Goal: Task Accomplishment & Management: Manage account settings

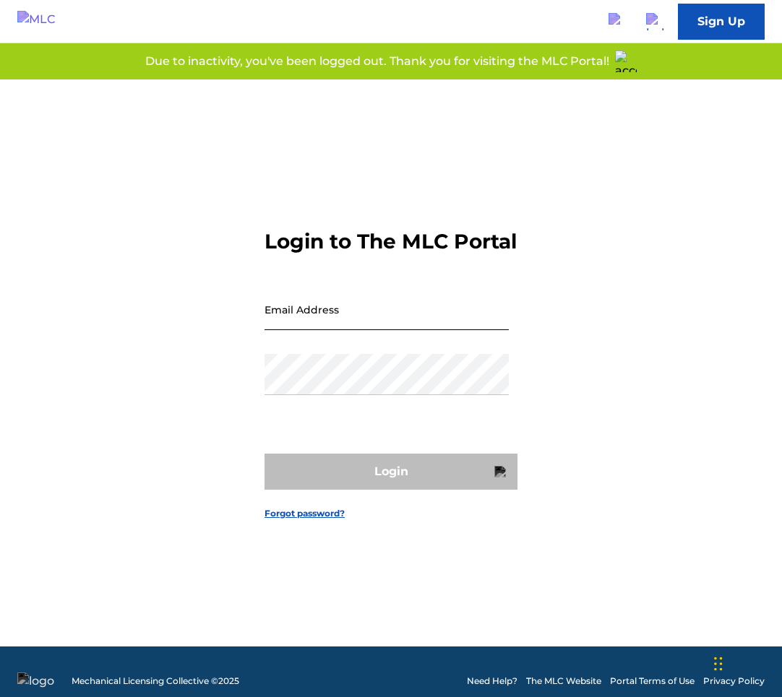
click at [353, 327] on input "Email Address" at bounding box center [386, 309] width 244 height 41
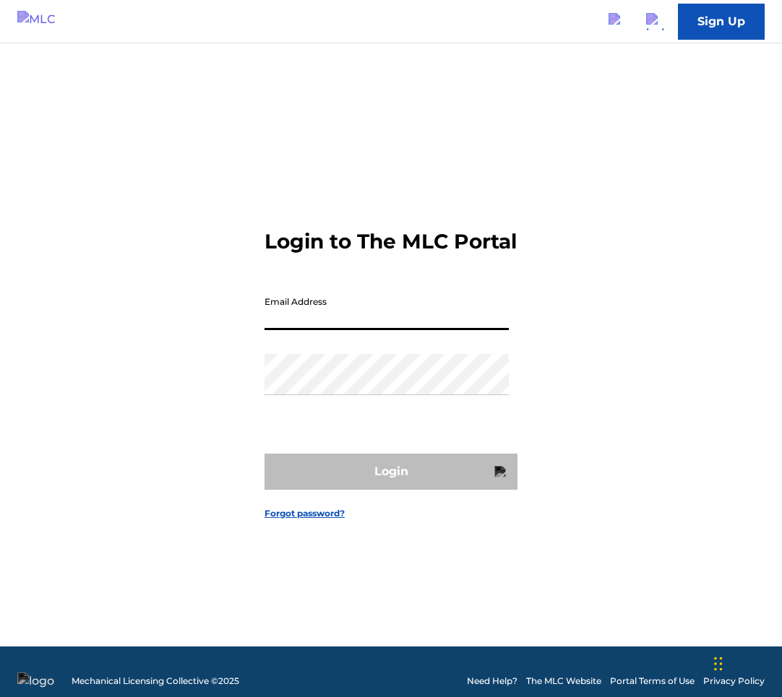
click at [405, 330] on input "Email Address" at bounding box center [386, 309] width 244 height 41
type input "[PERSON_NAME][EMAIL_ADDRESS][PERSON_NAME][DOMAIN_NAME]"
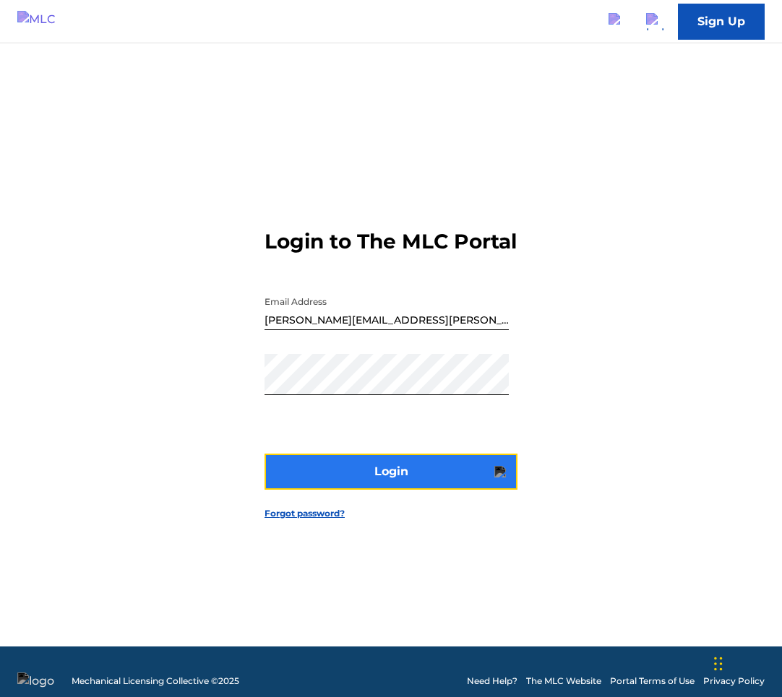
click at [420, 477] on button "Login" at bounding box center [390, 472] width 253 height 36
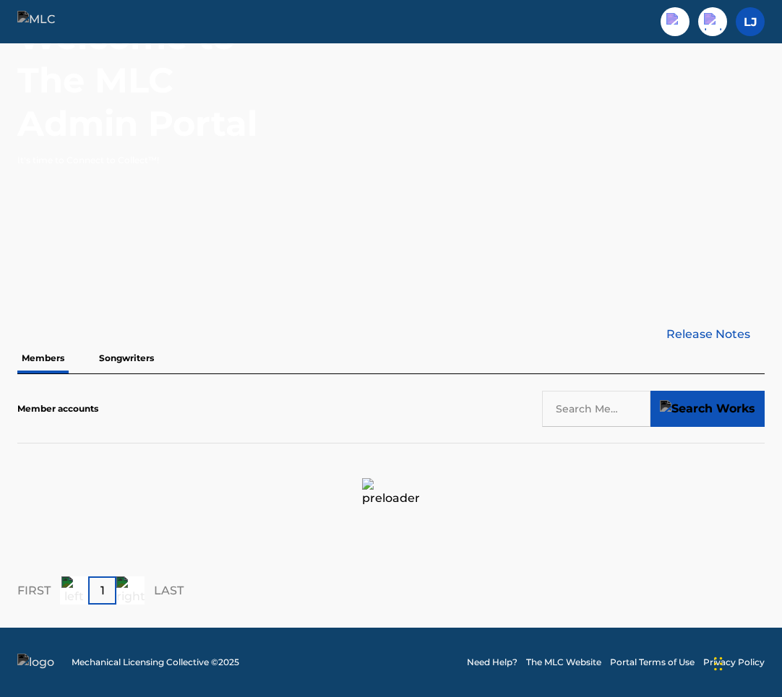
scroll to position [41, 0]
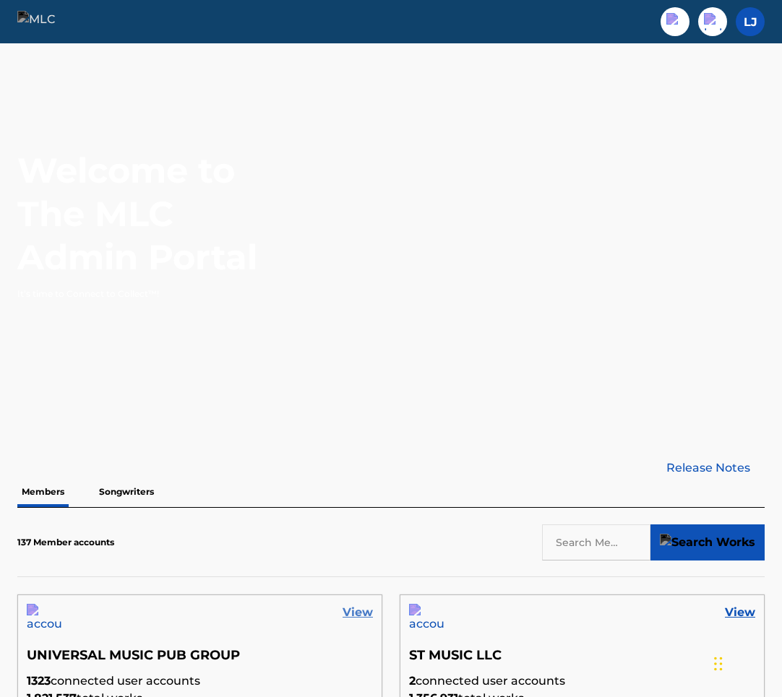
click at [364, 609] on link "View" at bounding box center [358, 612] width 30 height 17
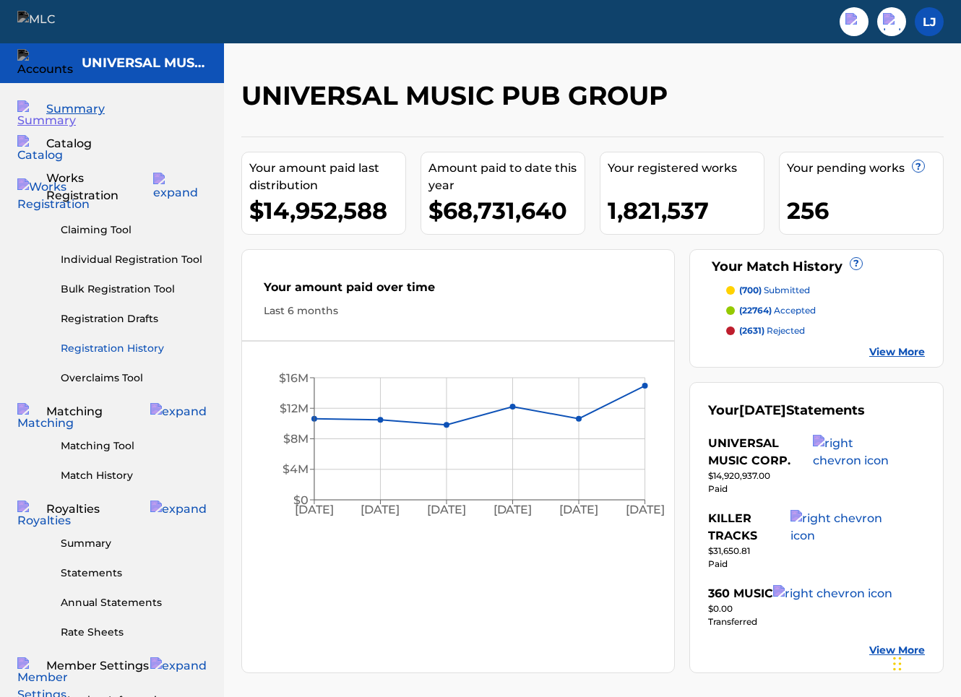
click at [126, 341] on link "Registration History" at bounding box center [134, 348] width 146 height 15
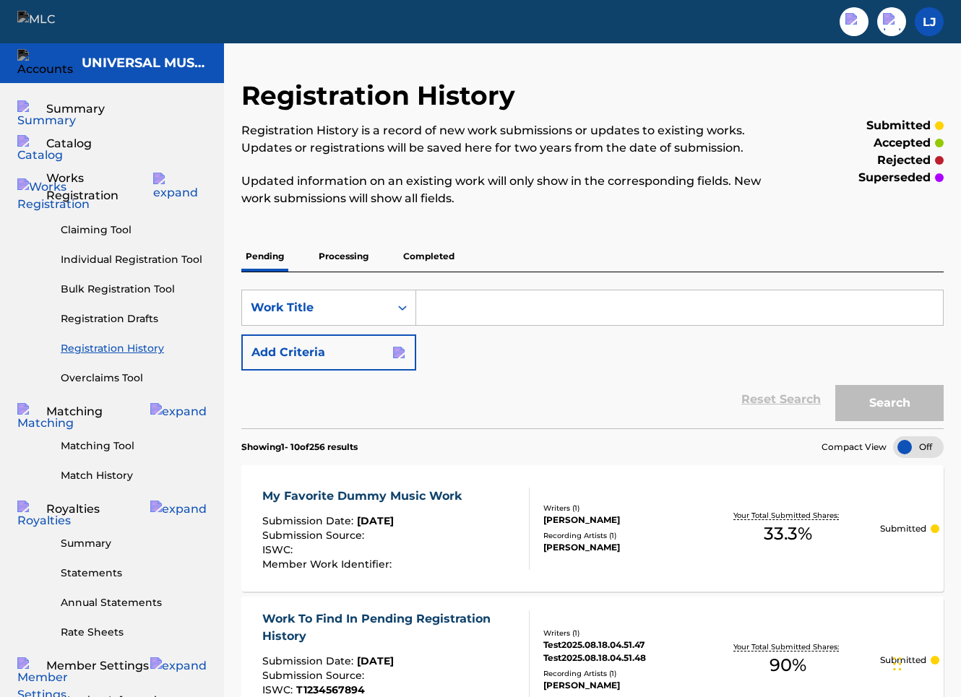
click at [418, 255] on p "Completed" at bounding box center [429, 256] width 60 height 30
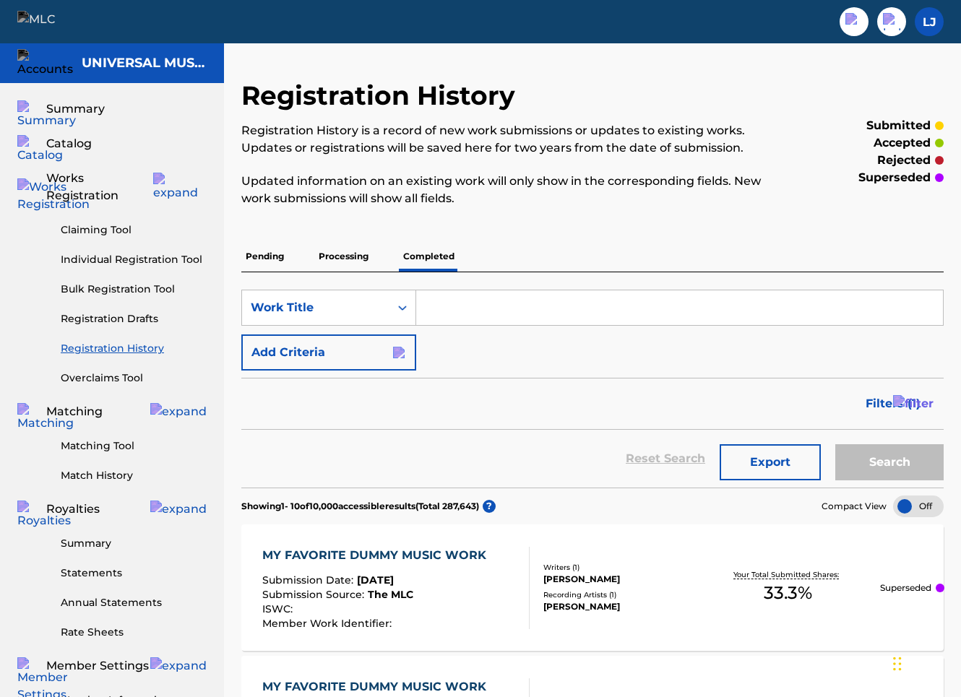
click at [478, 327] on div "SearchWithCriteria5f3e1452-8572-495d-8eff-8fc4c86acc68 Work Title Add Criteria" at bounding box center [592, 330] width 702 height 81
click at [479, 321] on input "Search Form" at bounding box center [679, 307] width 527 height 35
type input "hello"
click at [786, 469] on button "Search" at bounding box center [889, 462] width 108 height 36
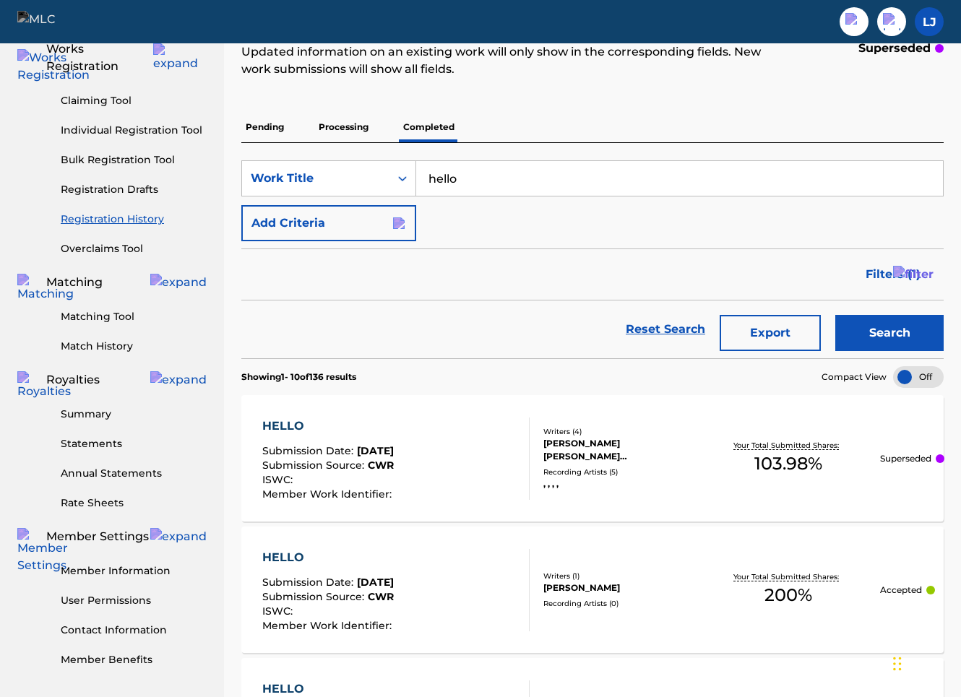
scroll to position [134, 0]
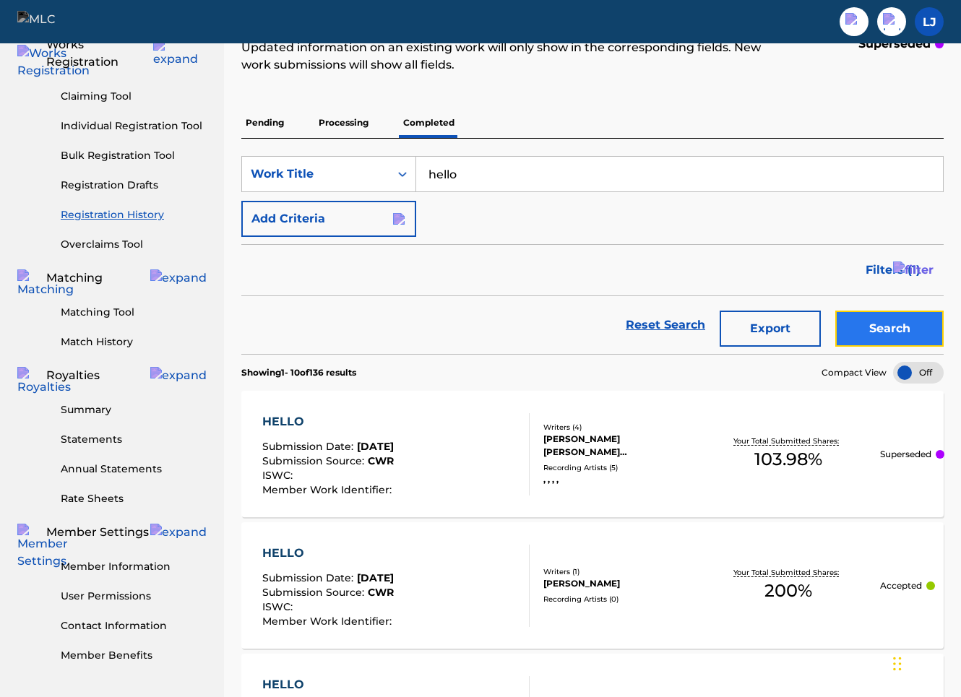
click at [786, 334] on button "Search" at bounding box center [889, 329] width 108 height 36
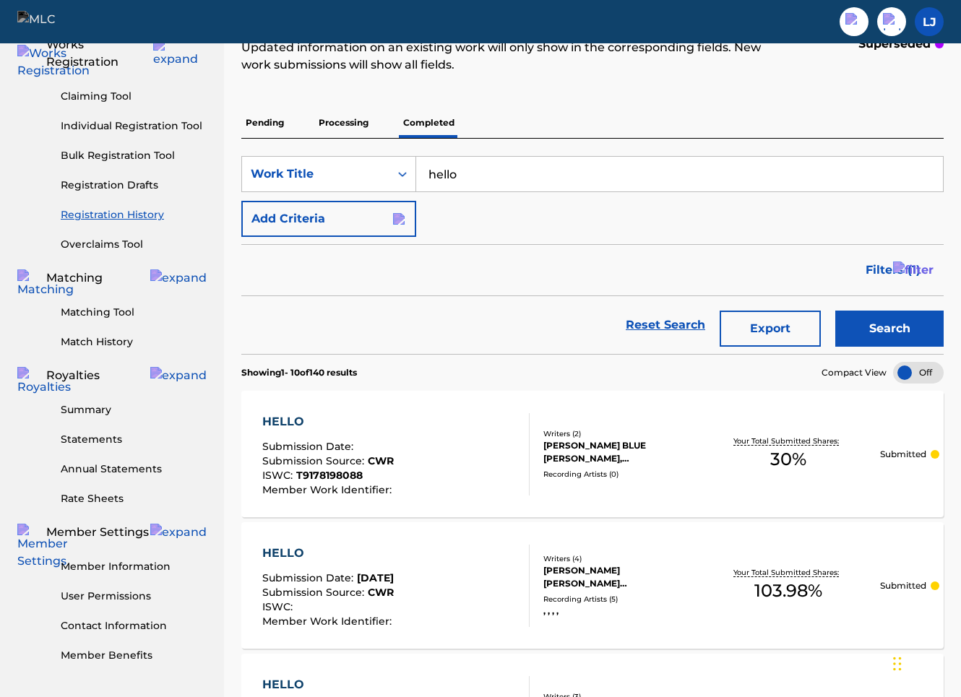
click at [346, 122] on p "Processing" at bounding box center [343, 123] width 59 height 30
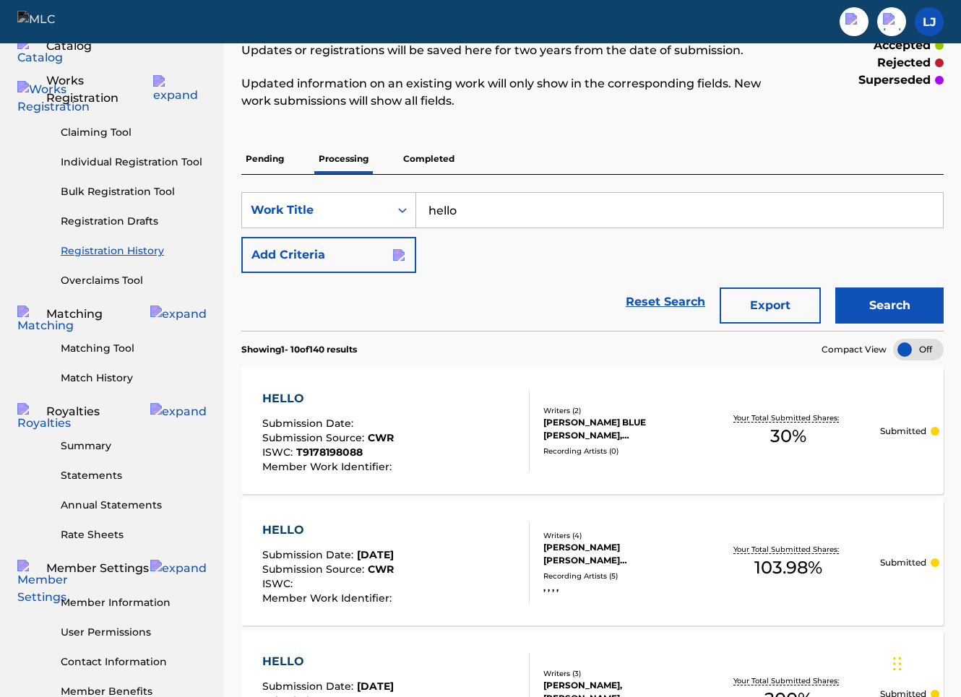
scroll to position [104, 0]
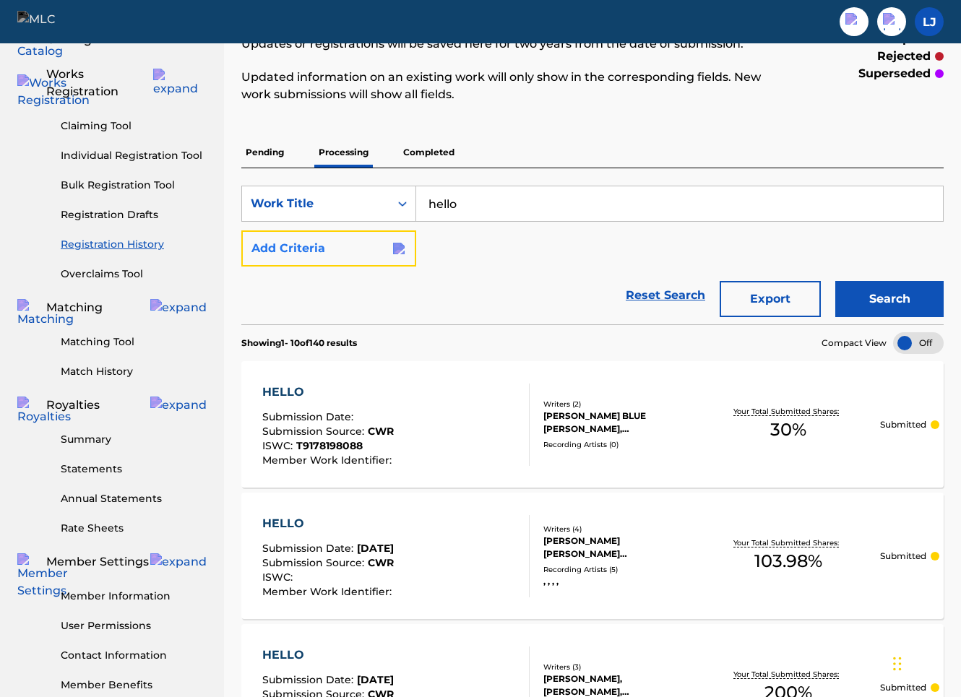
click at [394, 254] on img "Search Form" at bounding box center [399, 249] width 12 height 12
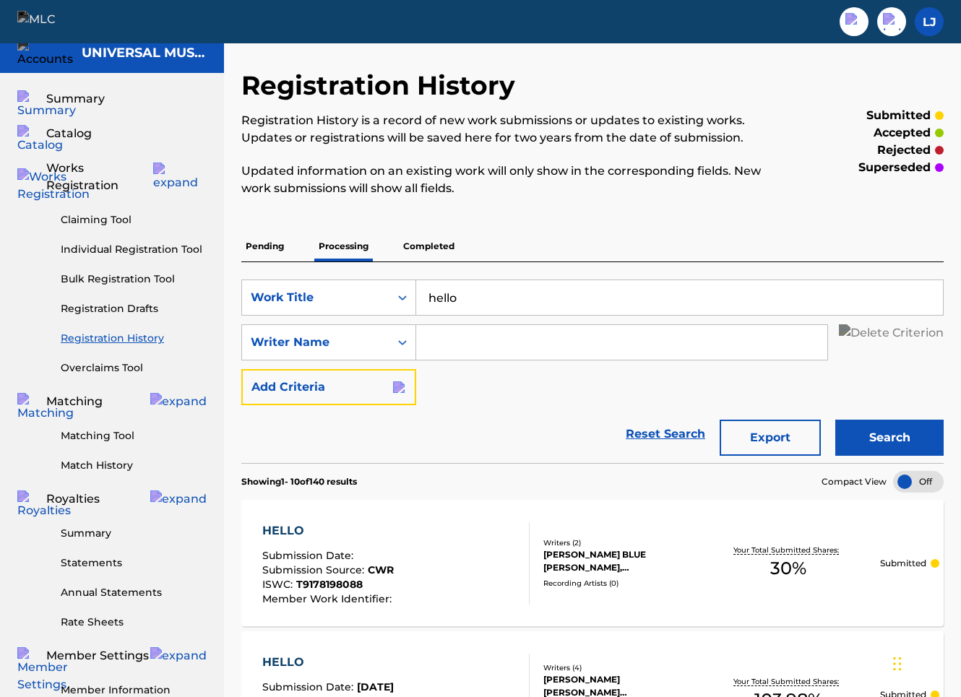
scroll to position [0, 0]
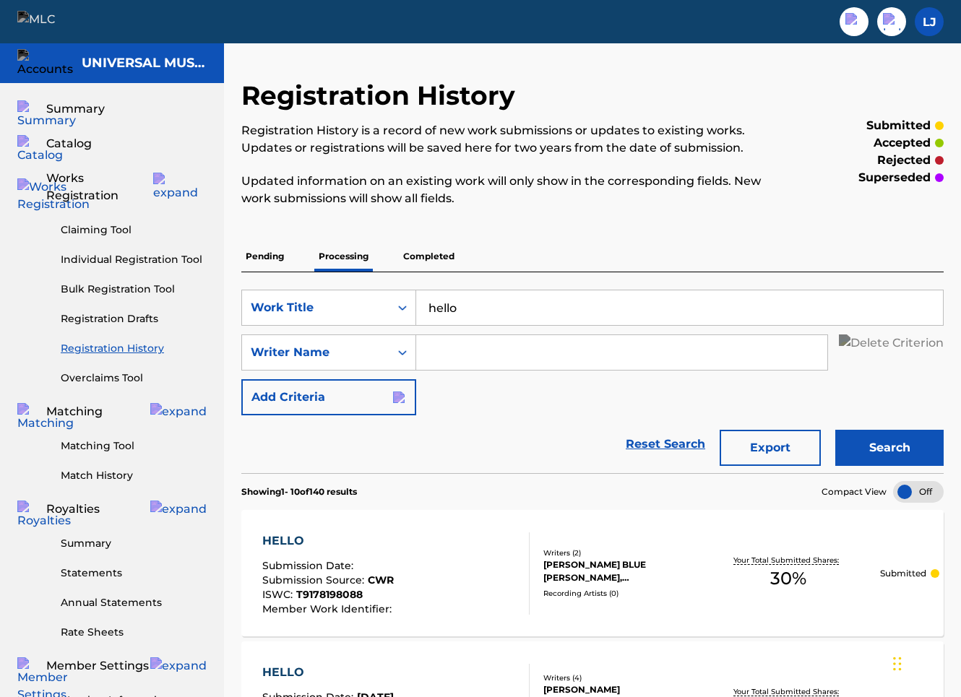
click at [275, 259] on p "Pending" at bounding box center [264, 256] width 47 height 30
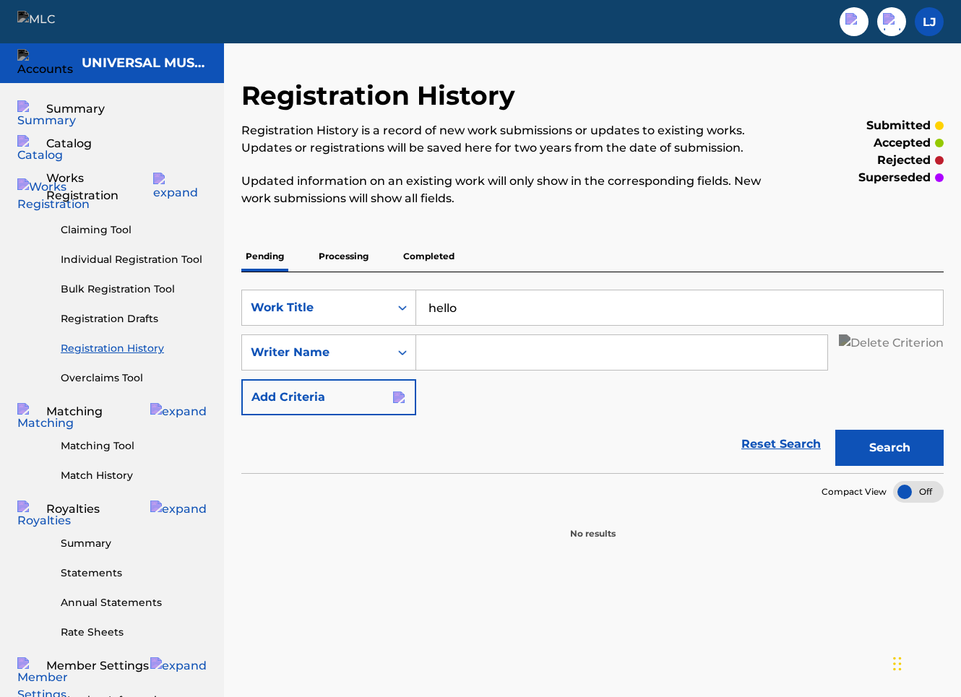
click at [341, 259] on p "Processing" at bounding box center [343, 256] width 59 height 30
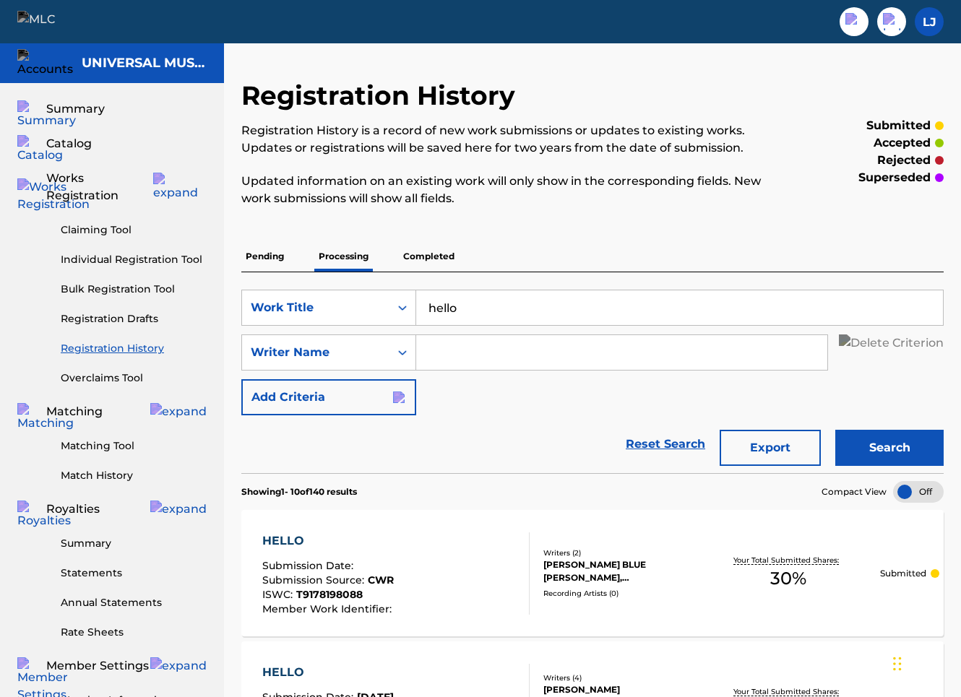
click at [420, 263] on p "Completed" at bounding box center [429, 256] width 60 height 30
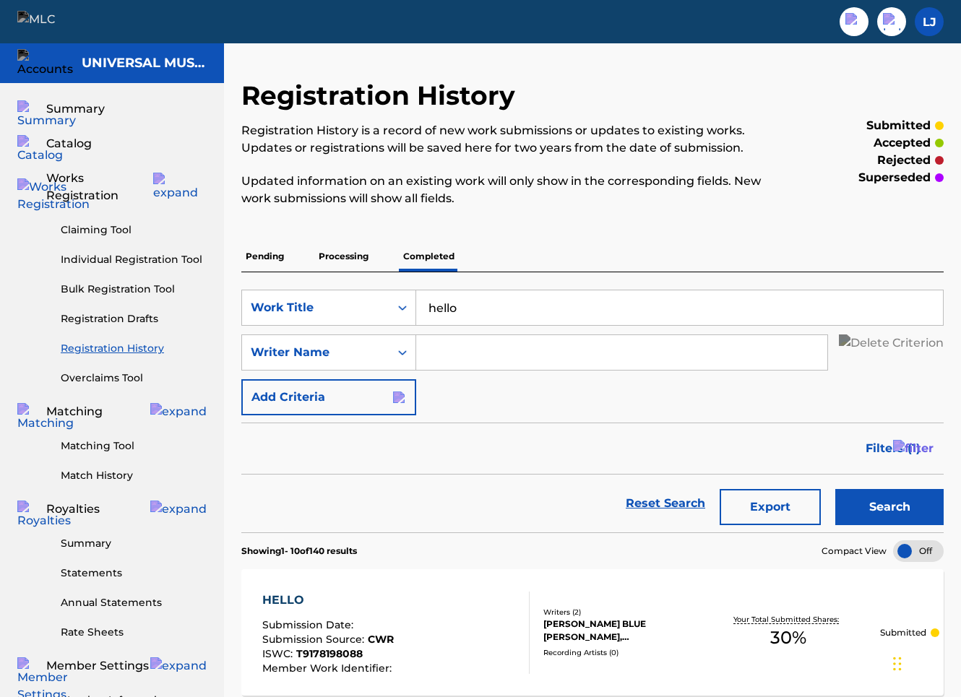
click at [324, 260] on p "Processing" at bounding box center [343, 256] width 59 height 30
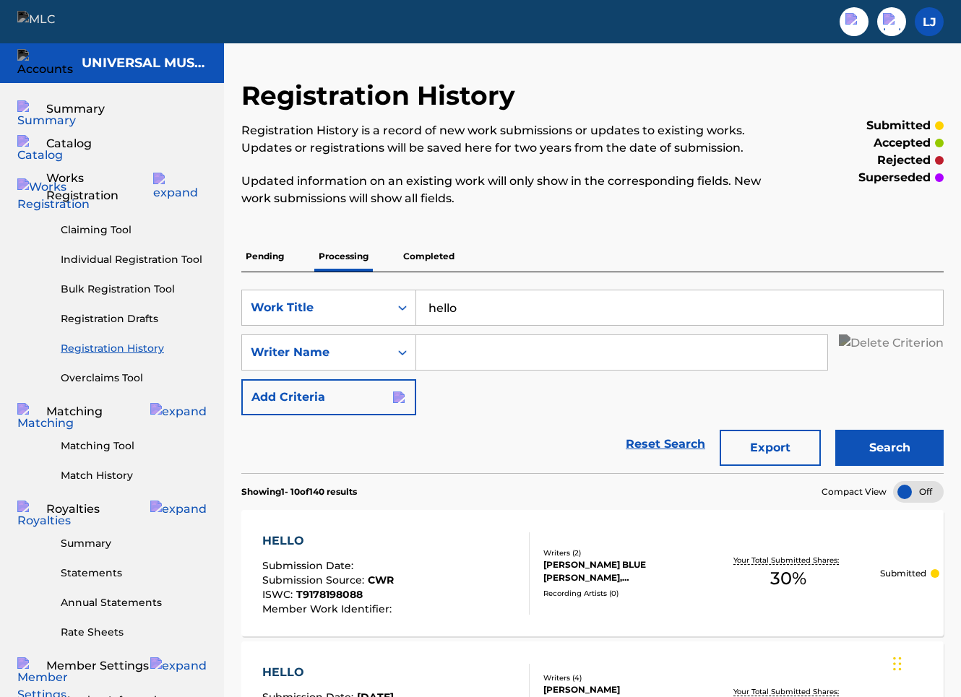
click at [275, 257] on p "Pending" at bounding box center [264, 256] width 47 height 30
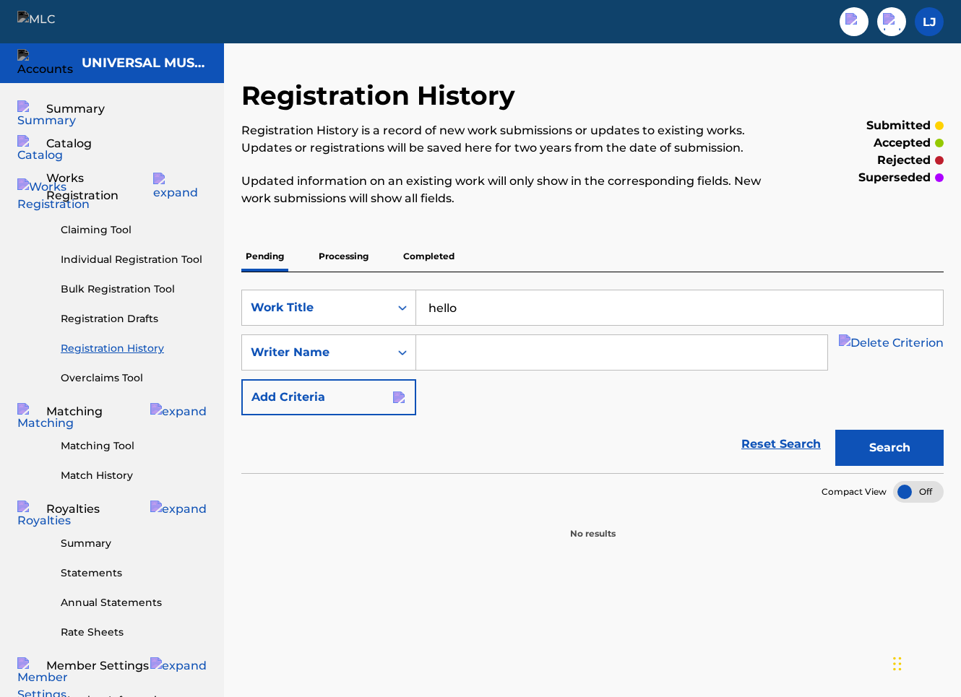
click at [786, 345] on img "Search Form" at bounding box center [891, 353] width 105 height 36
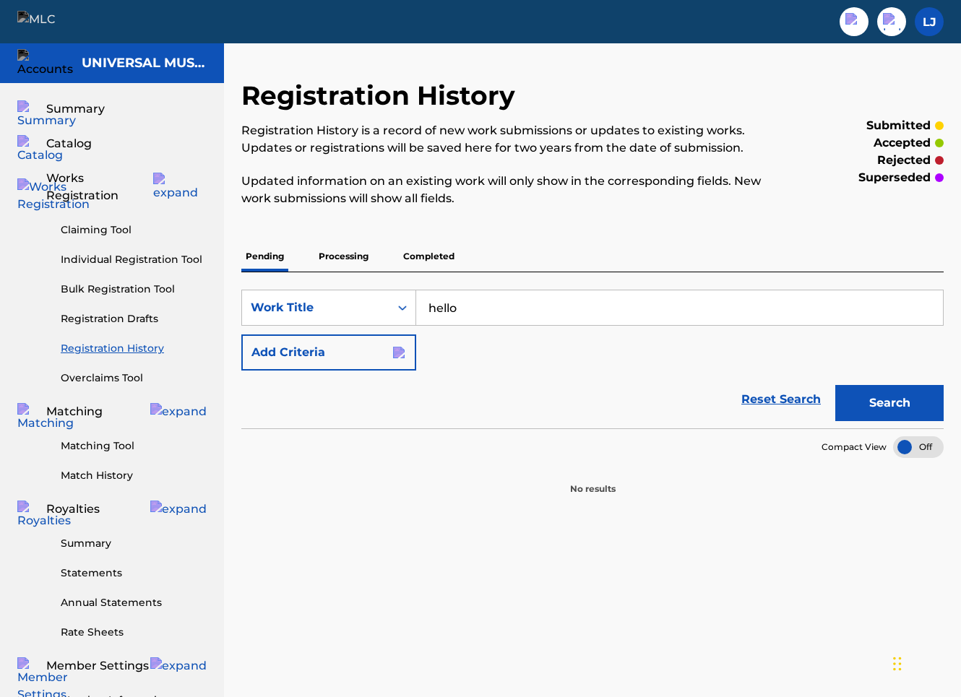
click at [364, 262] on p "Processing" at bounding box center [343, 256] width 59 height 30
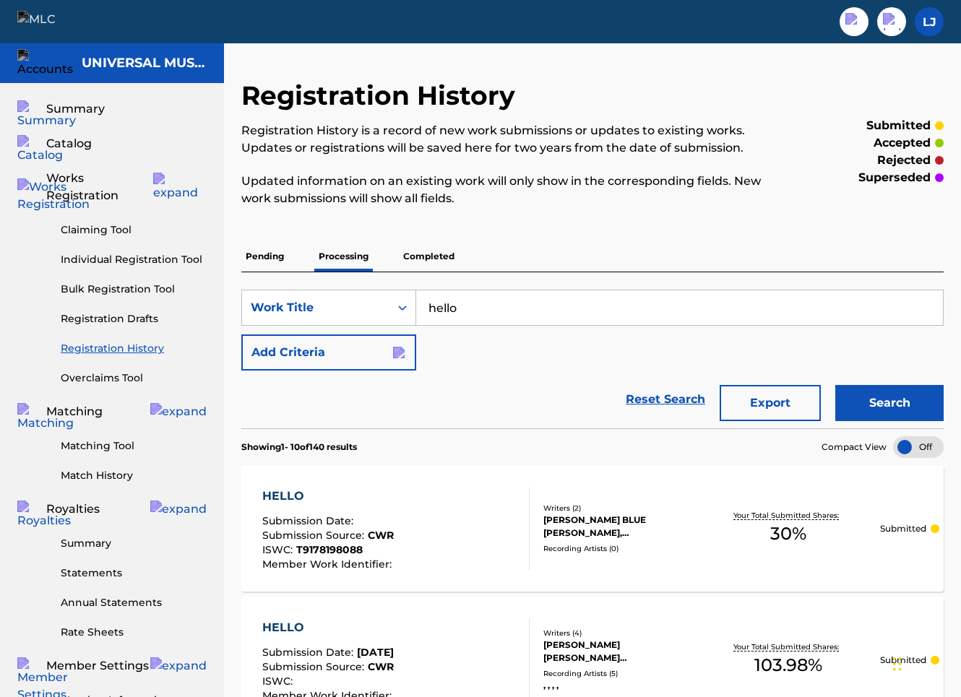
click at [427, 259] on p "Completed" at bounding box center [429, 256] width 60 height 30
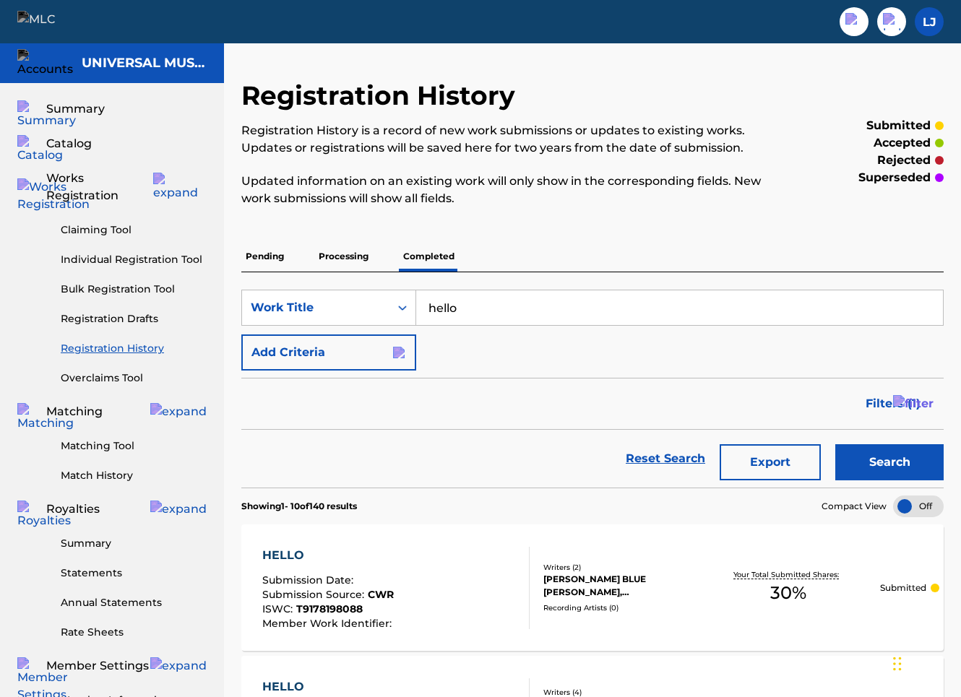
click at [264, 254] on p "Pending" at bounding box center [264, 256] width 47 height 30
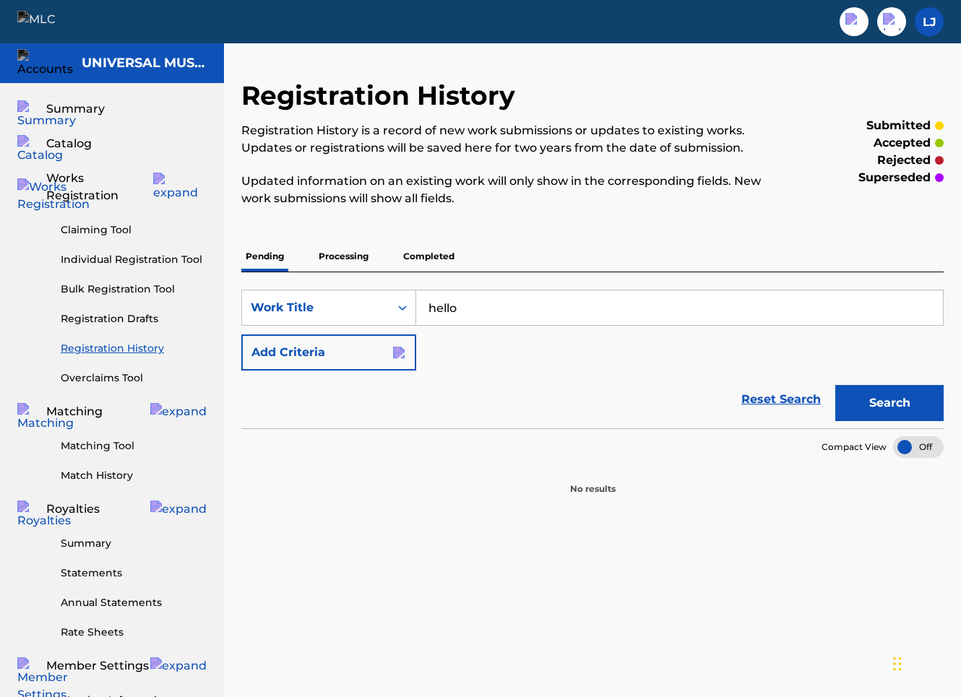
click at [413, 257] on p "Completed" at bounding box center [429, 256] width 60 height 30
